Goal: Task Accomplishment & Management: Use online tool/utility

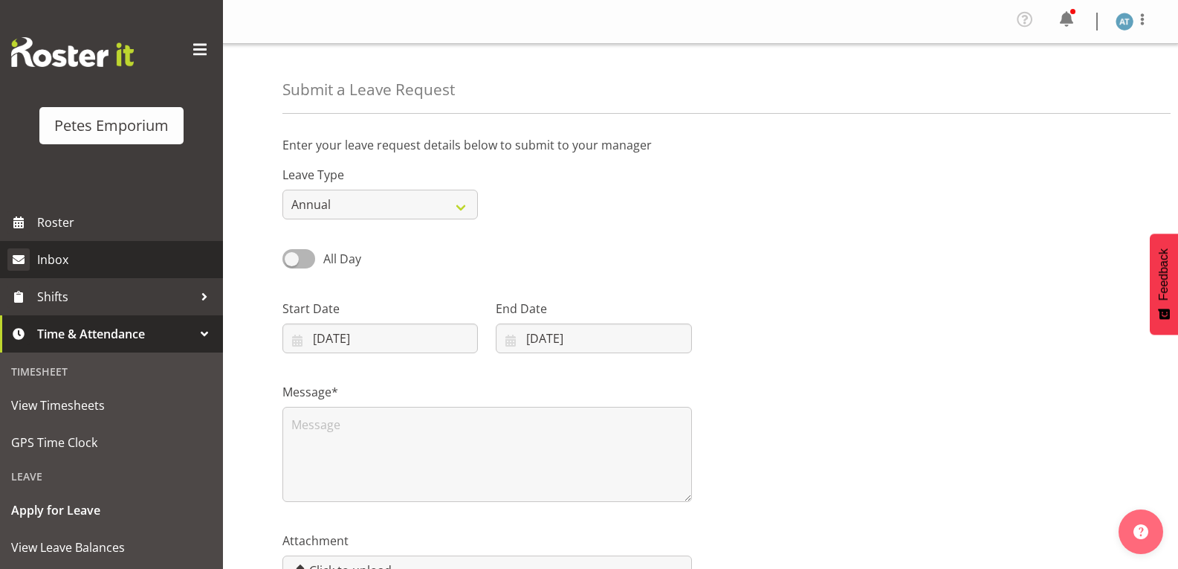
click at [51, 261] on span "Inbox" at bounding box center [126, 259] width 178 height 22
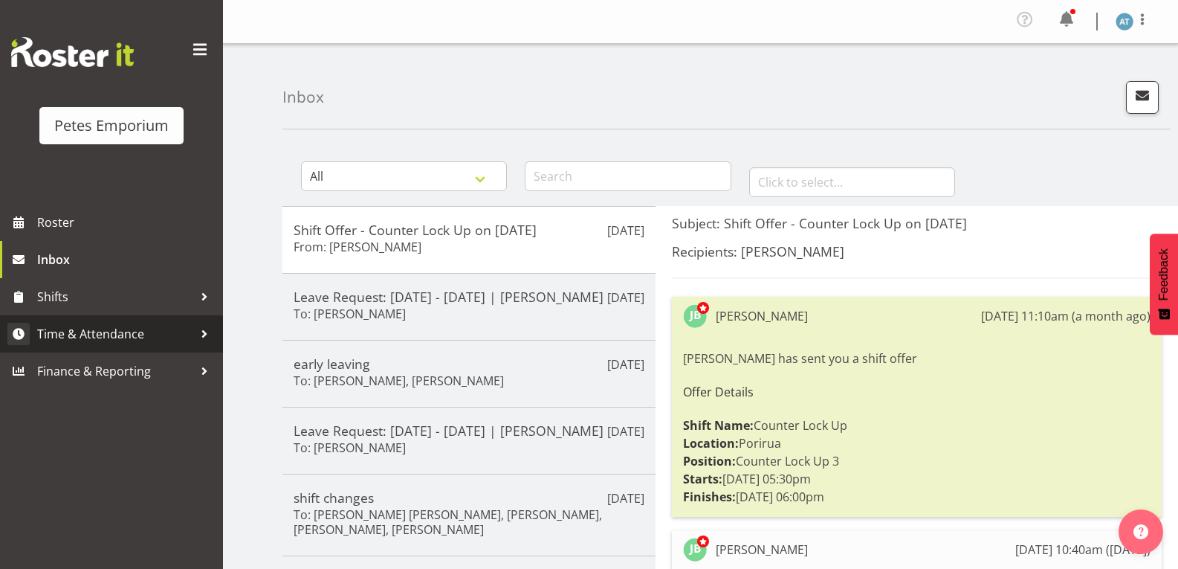
click at [167, 326] on span "Time & Attendance" at bounding box center [115, 334] width 156 height 22
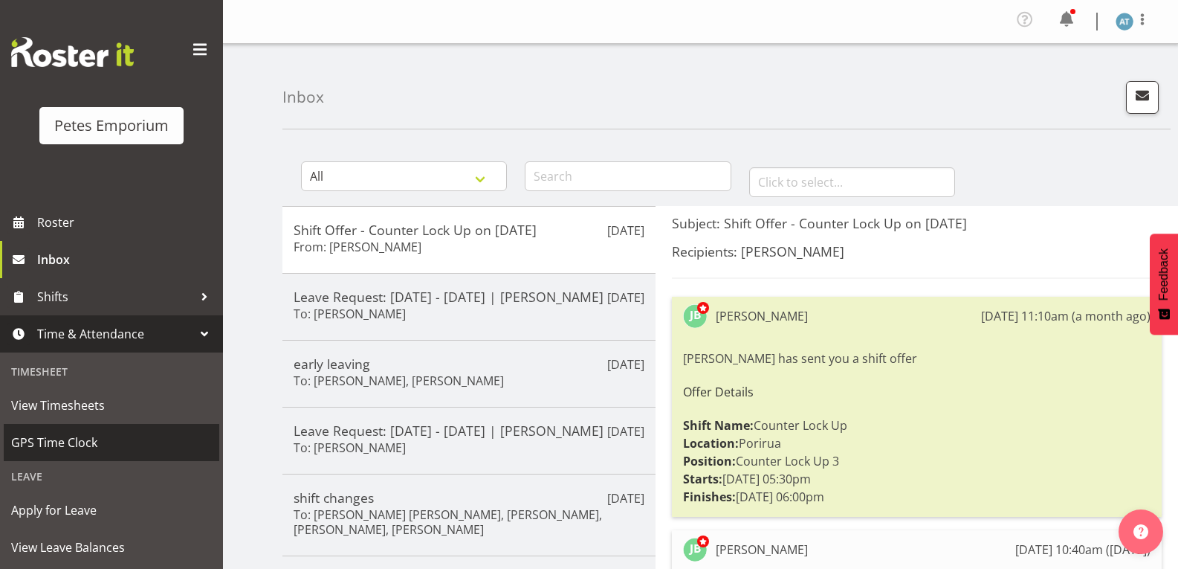
click at [138, 439] on span "GPS Time Clock" at bounding box center [111, 442] width 201 height 22
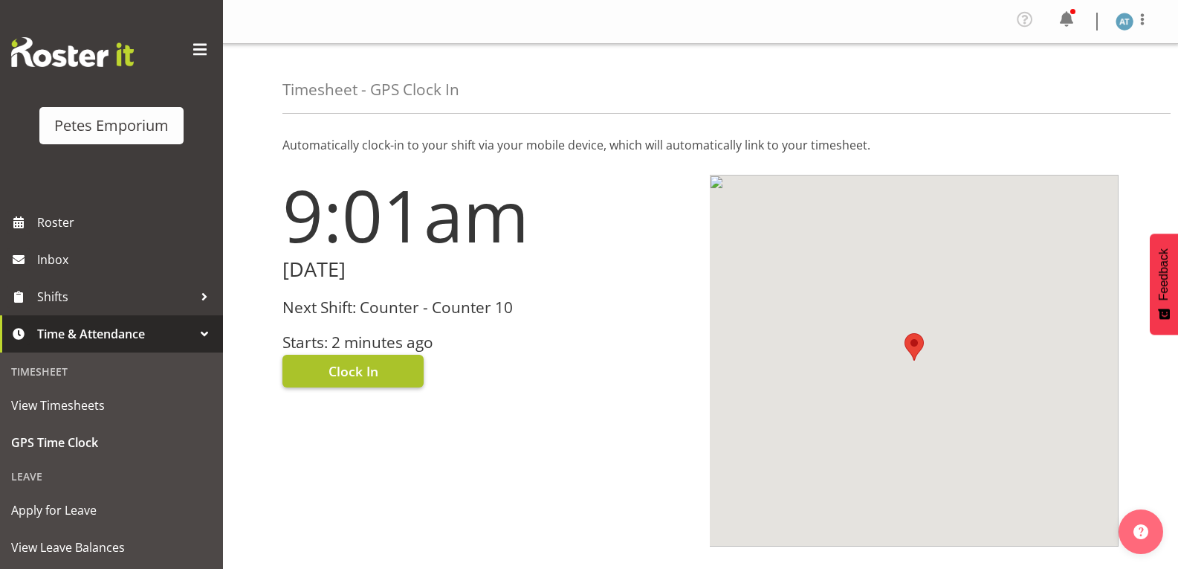
click at [368, 370] on span "Clock In" at bounding box center [354, 370] width 50 height 19
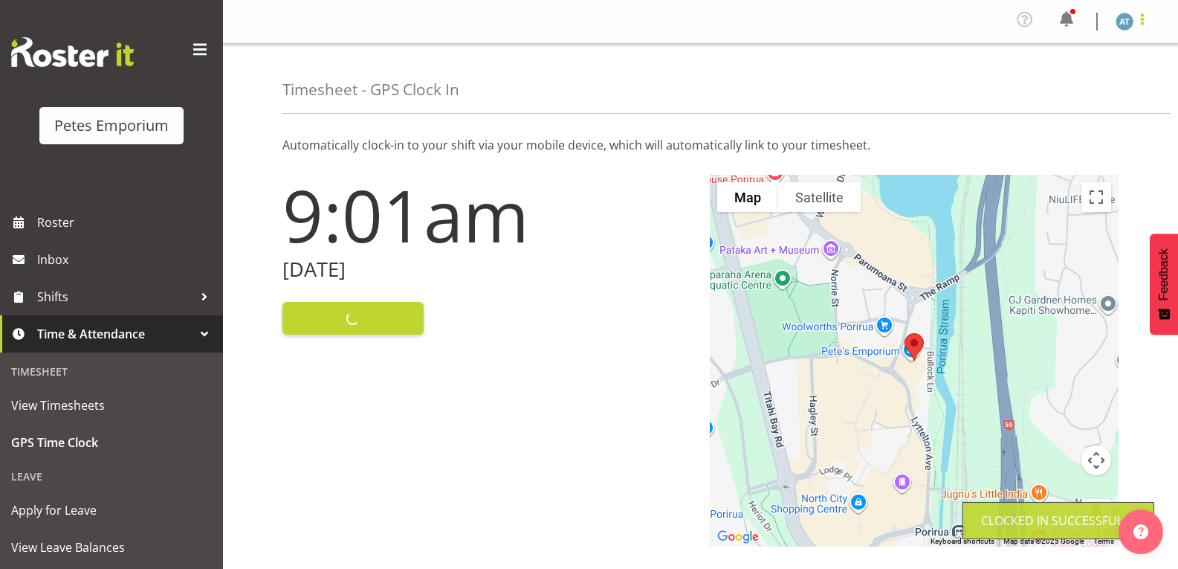
click at [1145, 23] on span at bounding box center [1143, 19] width 18 height 18
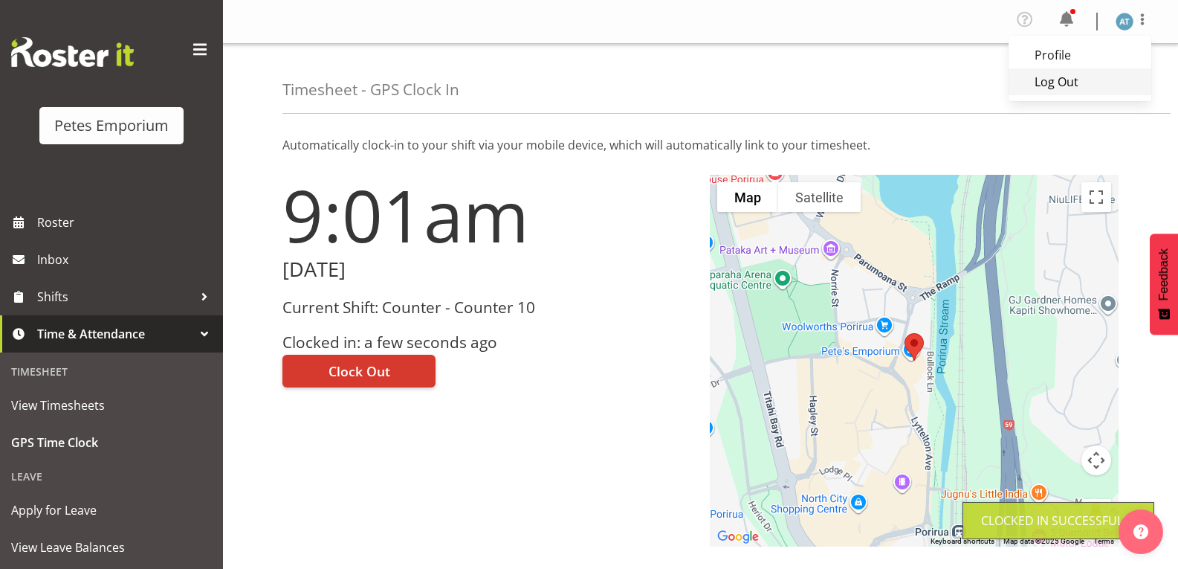
click at [1104, 73] on link "Log Out" at bounding box center [1080, 81] width 143 height 27
